Goal: Navigation & Orientation: Find specific page/section

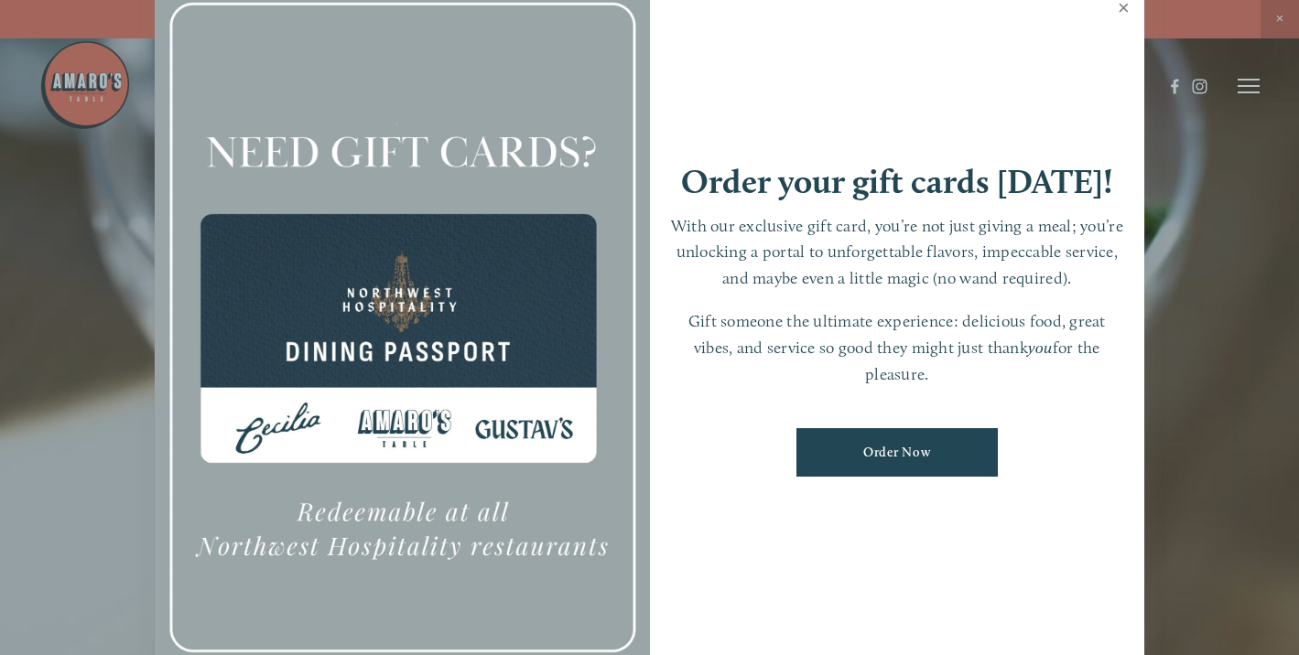
click at [1120, 11] on link "Close" at bounding box center [1124, 9] width 36 height 51
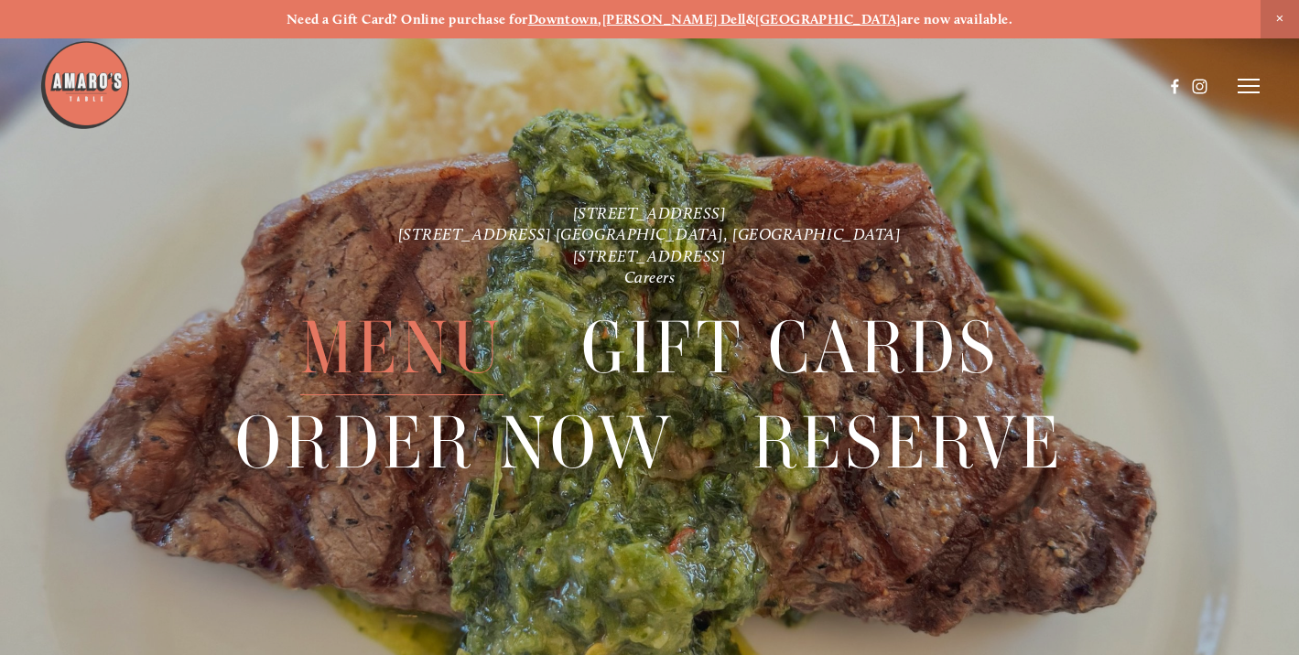
click at [399, 338] on span "Menu" at bounding box center [401, 348] width 203 height 94
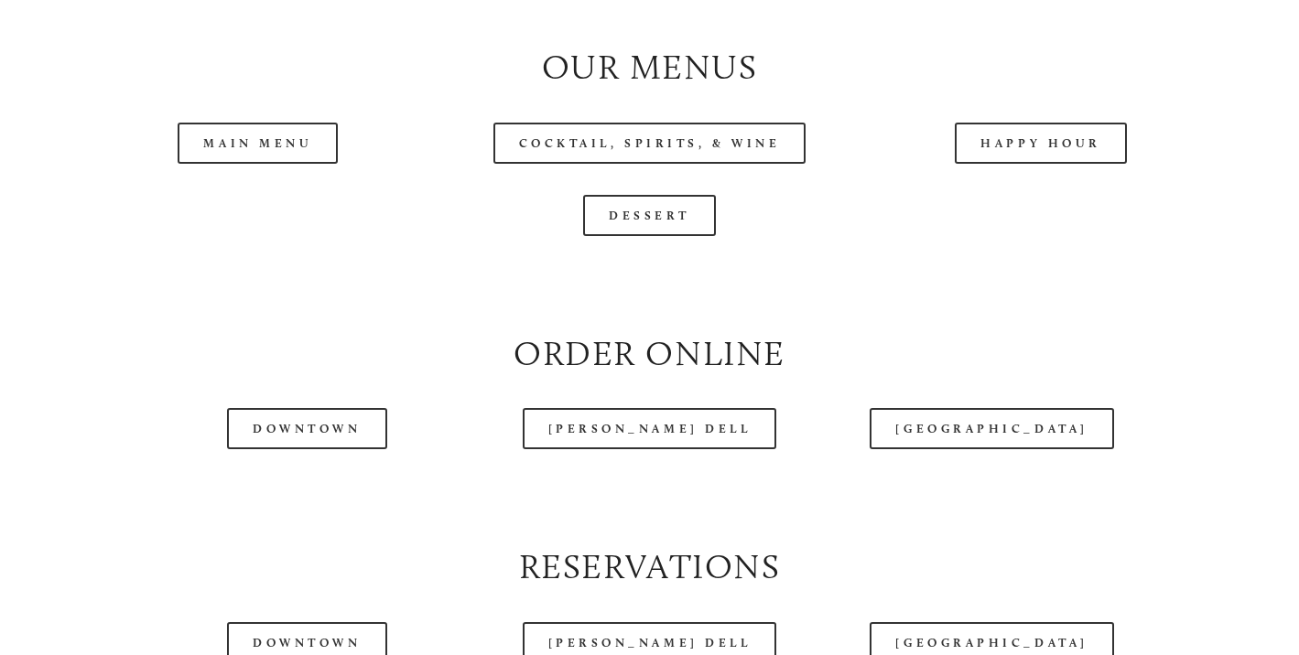
scroll to position [1885, 0]
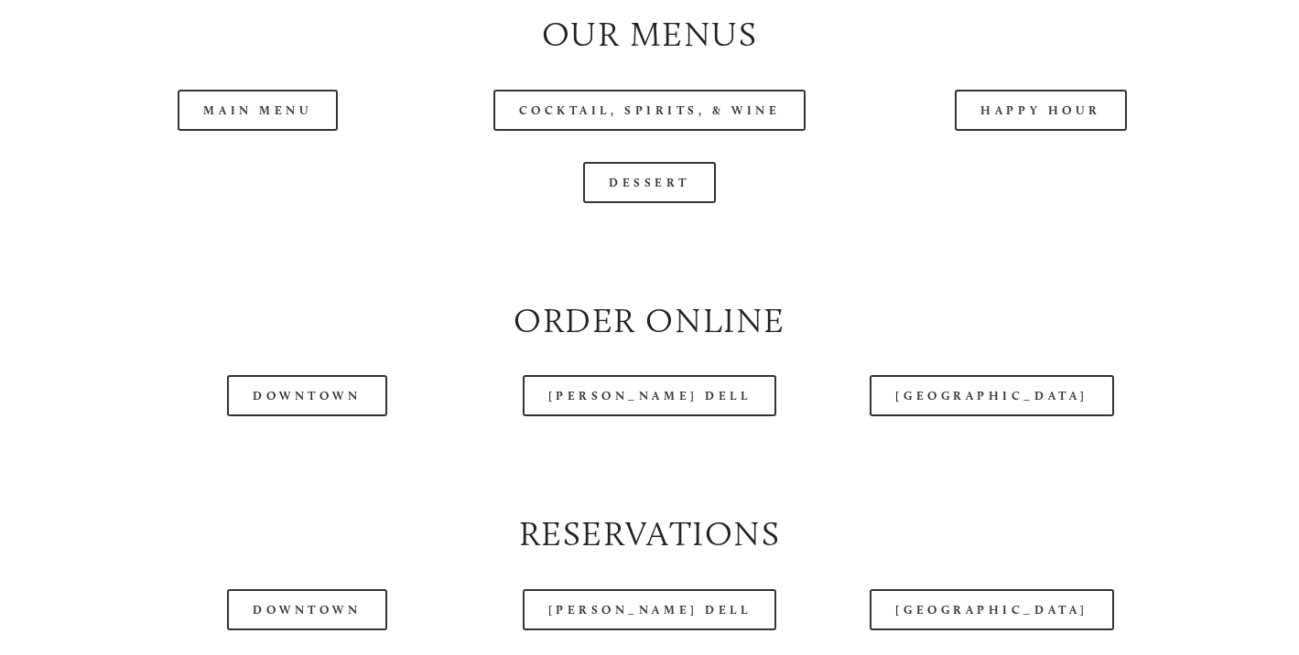
click at [249, 116] on header "Menu Order Now Visit Gallery 0" at bounding box center [649, 40] width 1221 height 172
click at [285, 116] on header "Menu Order Now Visit Gallery 0" at bounding box center [649, 40] width 1221 height 172
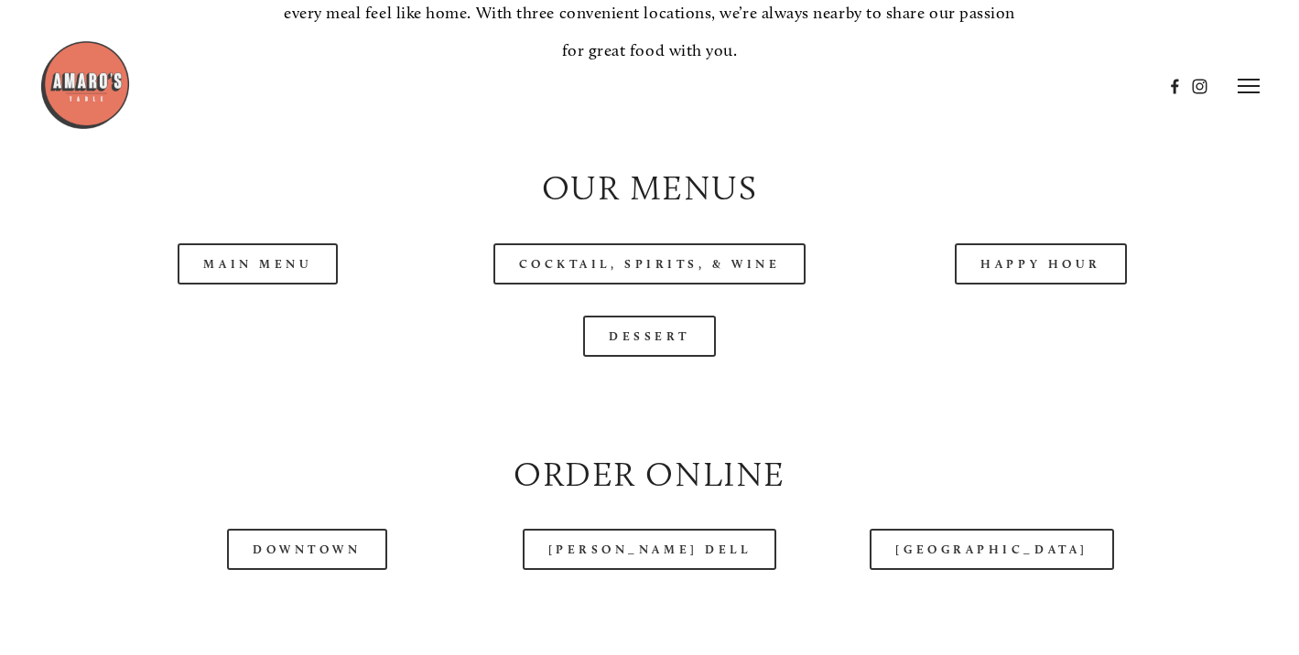
scroll to position [1672, 0]
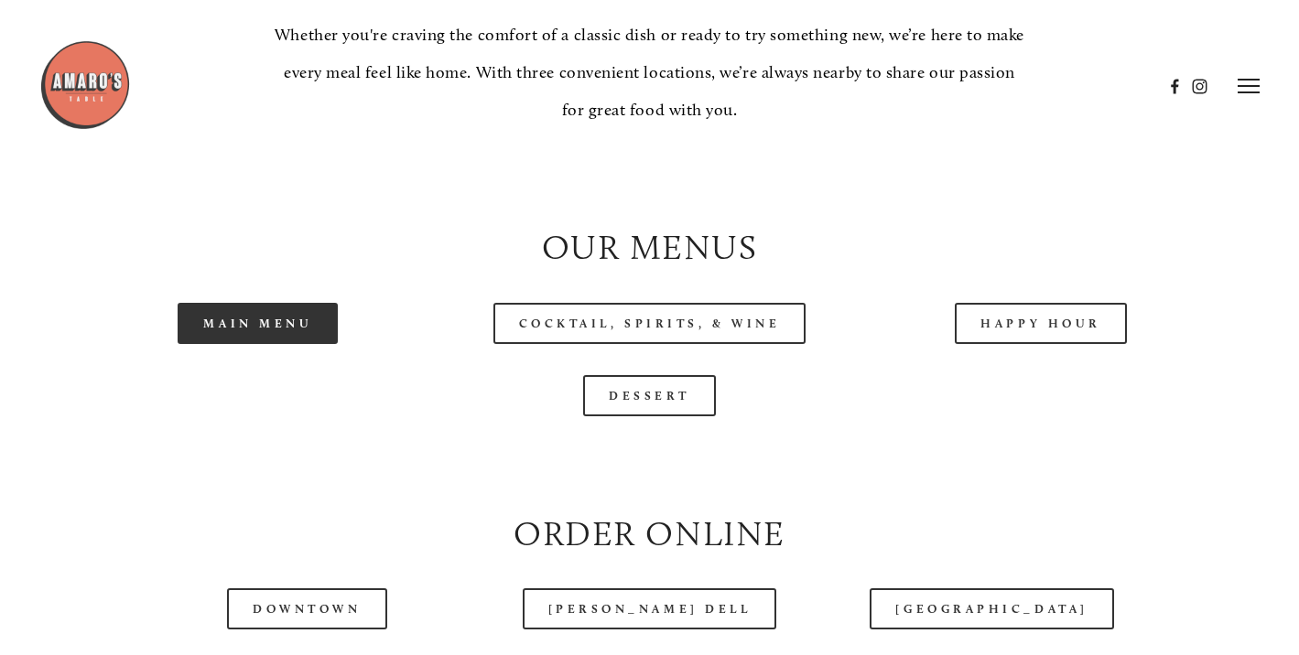
click at [255, 337] on link "Main Menu" at bounding box center [258, 323] width 160 height 41
